Goal: Information Seeking & Learning: Learn about a topic

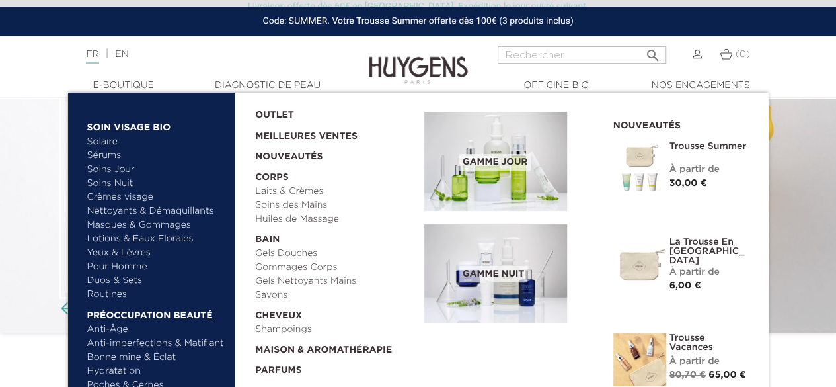
scroll to position [58, 0]
click at [137, 252] on link "Yeux & Lèvres" at bounding box center [156, 253] width 138 height 14
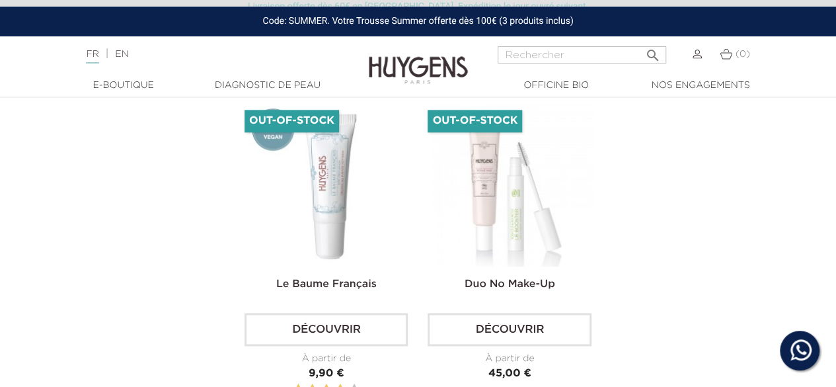
scroll to position [705, 0]
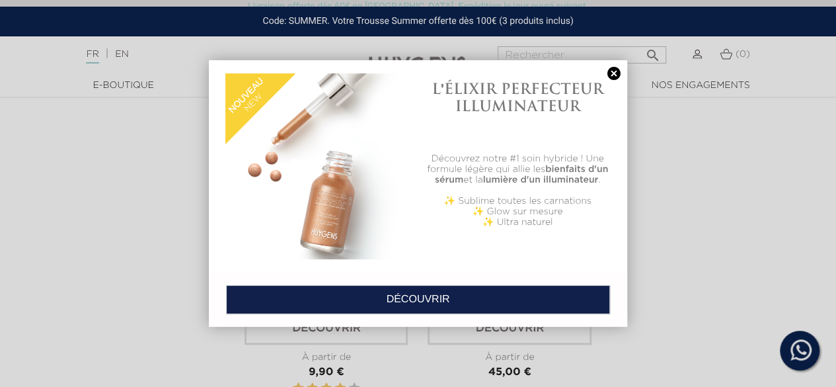
drag, startPoint x: 654, startPoint y: 231, endPoint x: 512, endPoint y: 219, distance: 143.3
drag, startPoint x: 512, startPoint y: 219, endPoint x: 613, endPoint y: 67, distance: 182.0
click at [613, 67] on link at bounding box center [614, 74] width 19 height 14
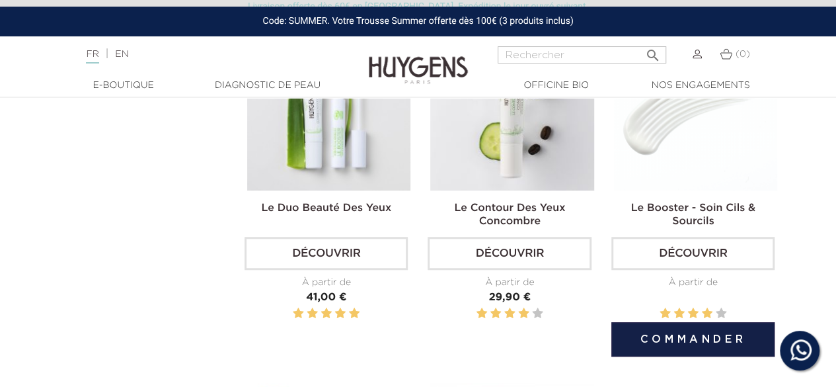
scroll to position [419, 0]
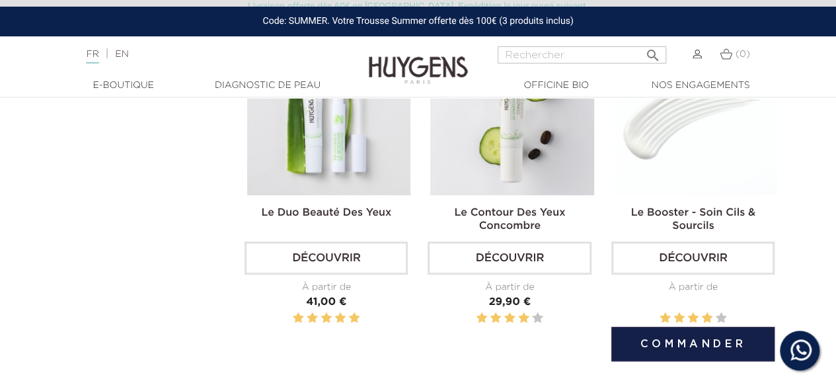
click at [691, 156] on img at bounding box center [695, 113] width 163 height 163
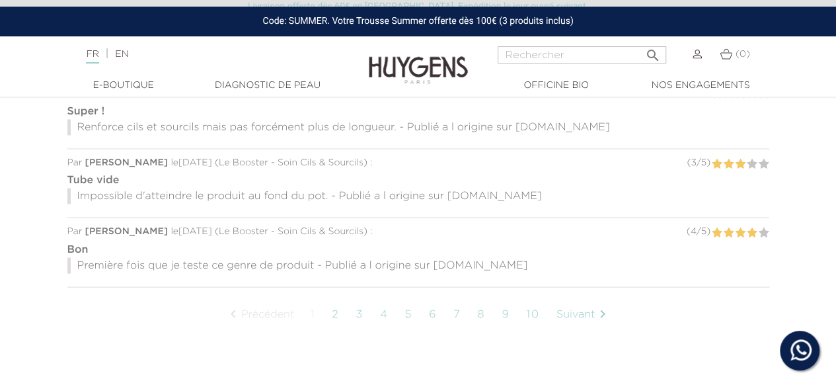
scroll to position [1253, 0]
click at [338, 305] on link "2" at bounding box center [335, 312] width 20 height 33
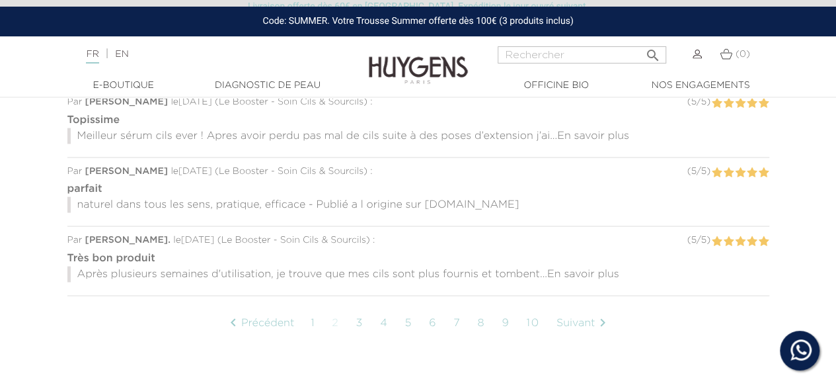
scroll to position [1249, 0]
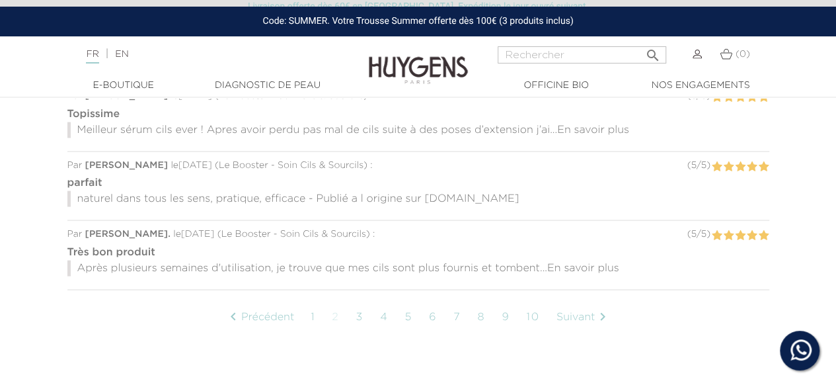
click at [568, 262] on span "En savoir plus" at bounding box center [583, 267] width 72 height 11
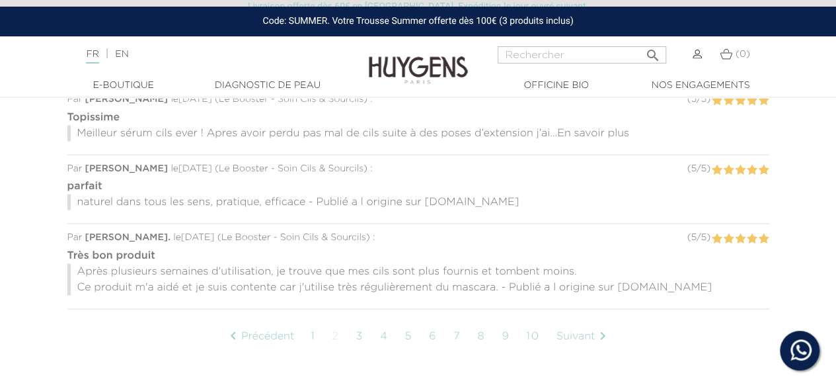
scroll to position [1245, 0]
click at [360, 330] on link "3" at bounding box center [359, 337] width 21 height 33
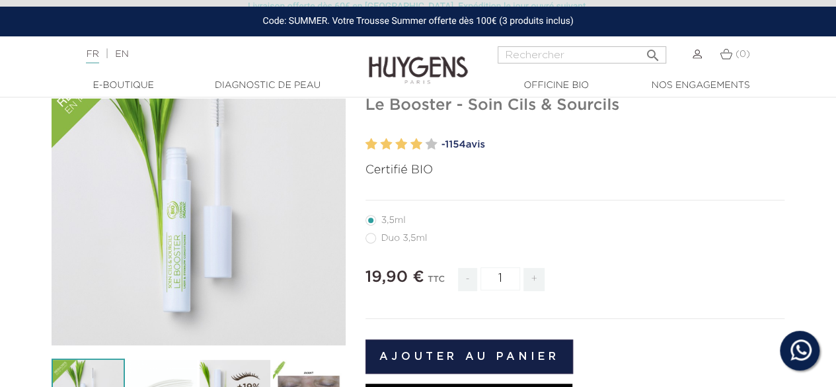
scroll to position [20, 0]
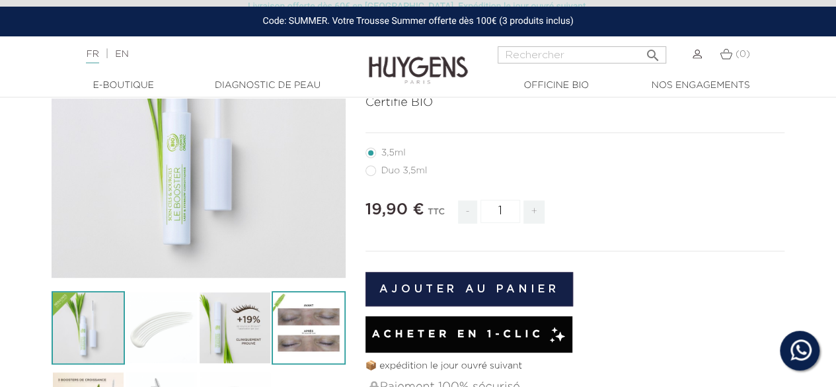
click at [319, 324] on img at bounding box center [308, 327] width 73 height 73
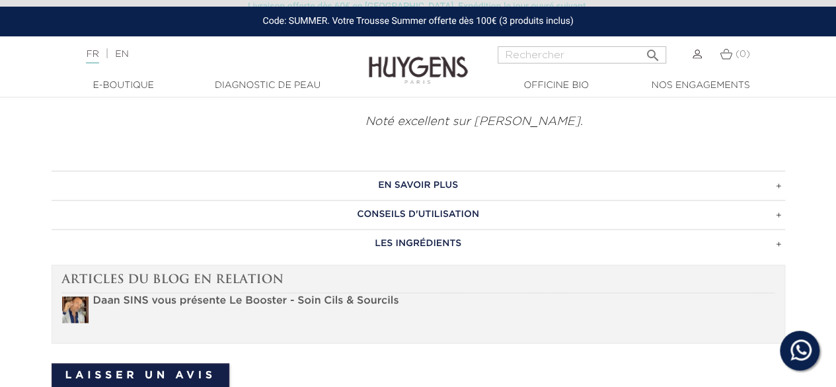
scroll to position [768, 0]
click at [428, 172] on h3 "EN SAVOIR PLUS" at bounding box center [419, 185] width 734 height 29
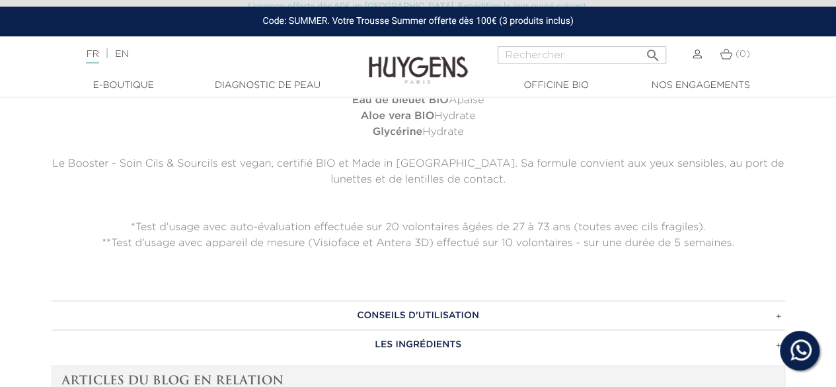
scroll to position [976, 0]
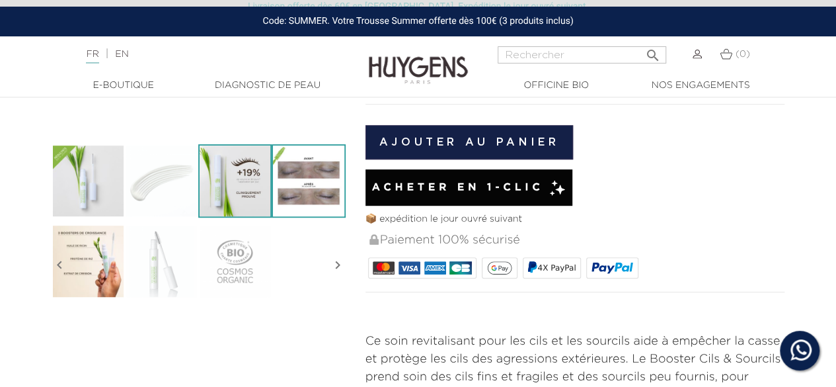
click at [237, 173] on img at bounding box center [234, 180] width 73 height 73
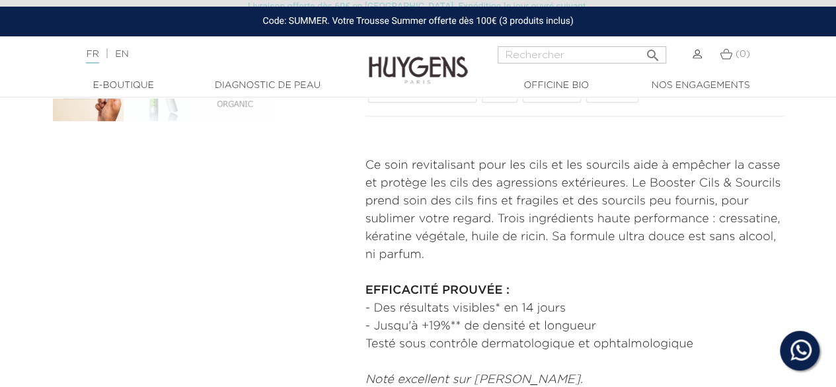
scroll to position [537, 0]
